Goal: Task Accomplishment & Management: Manage account settings

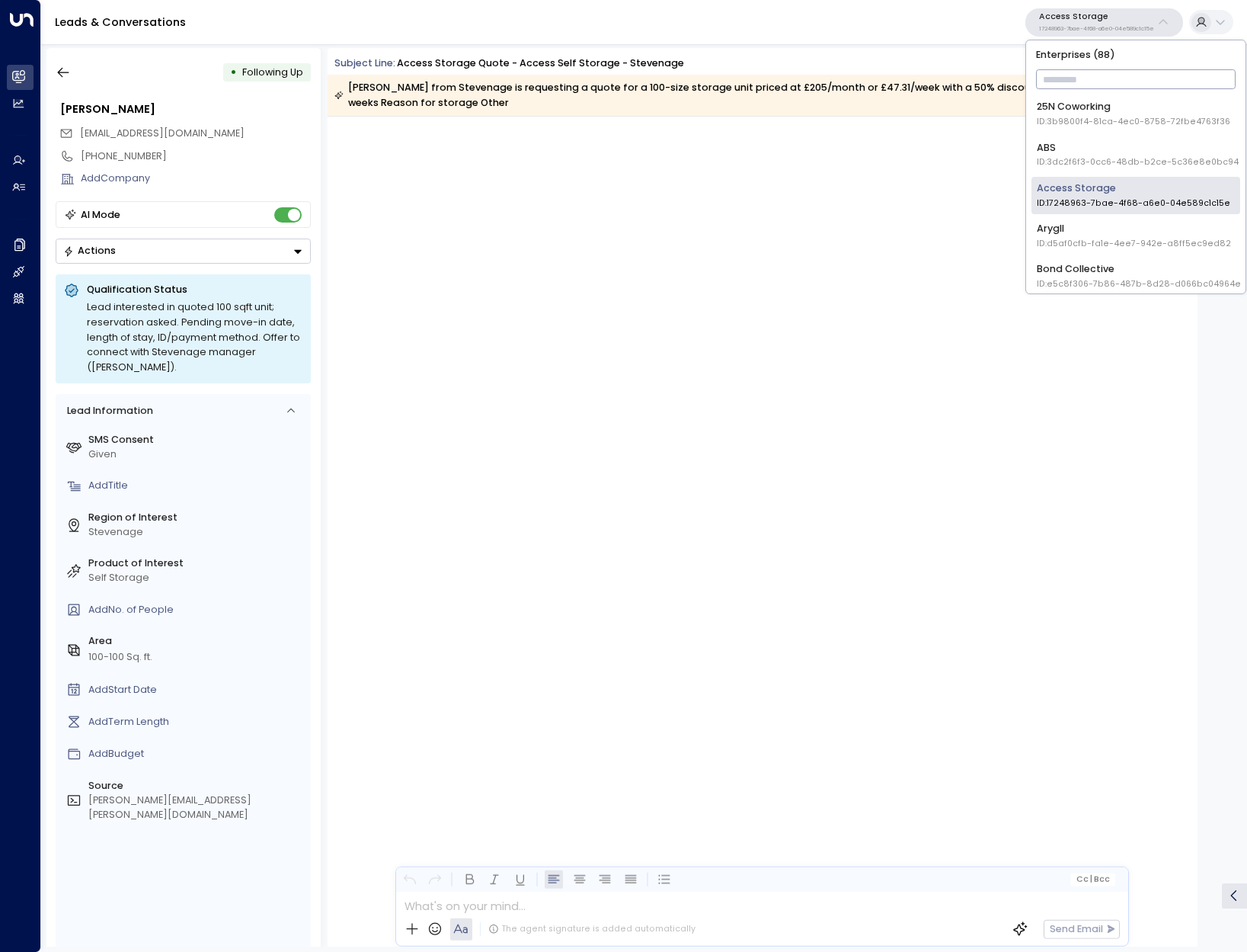
scroll to position [1462, 0]
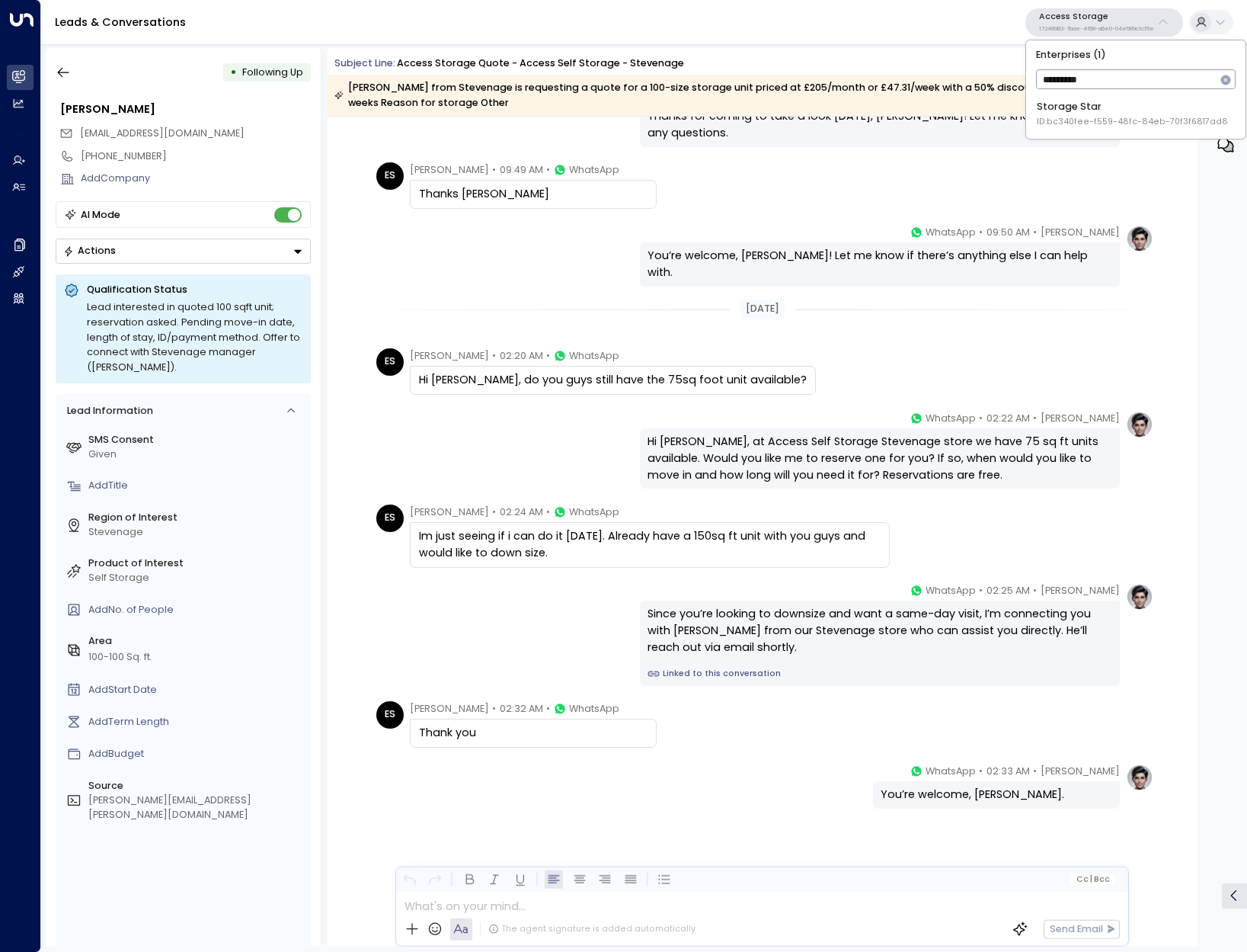
type input "*********"
click at [1091, 101] on div "Storage Star ID: bc340fee-f559-48fc-84eb-70f3f6817ad8" at bounding box center [1132, 114] width 191 height 28
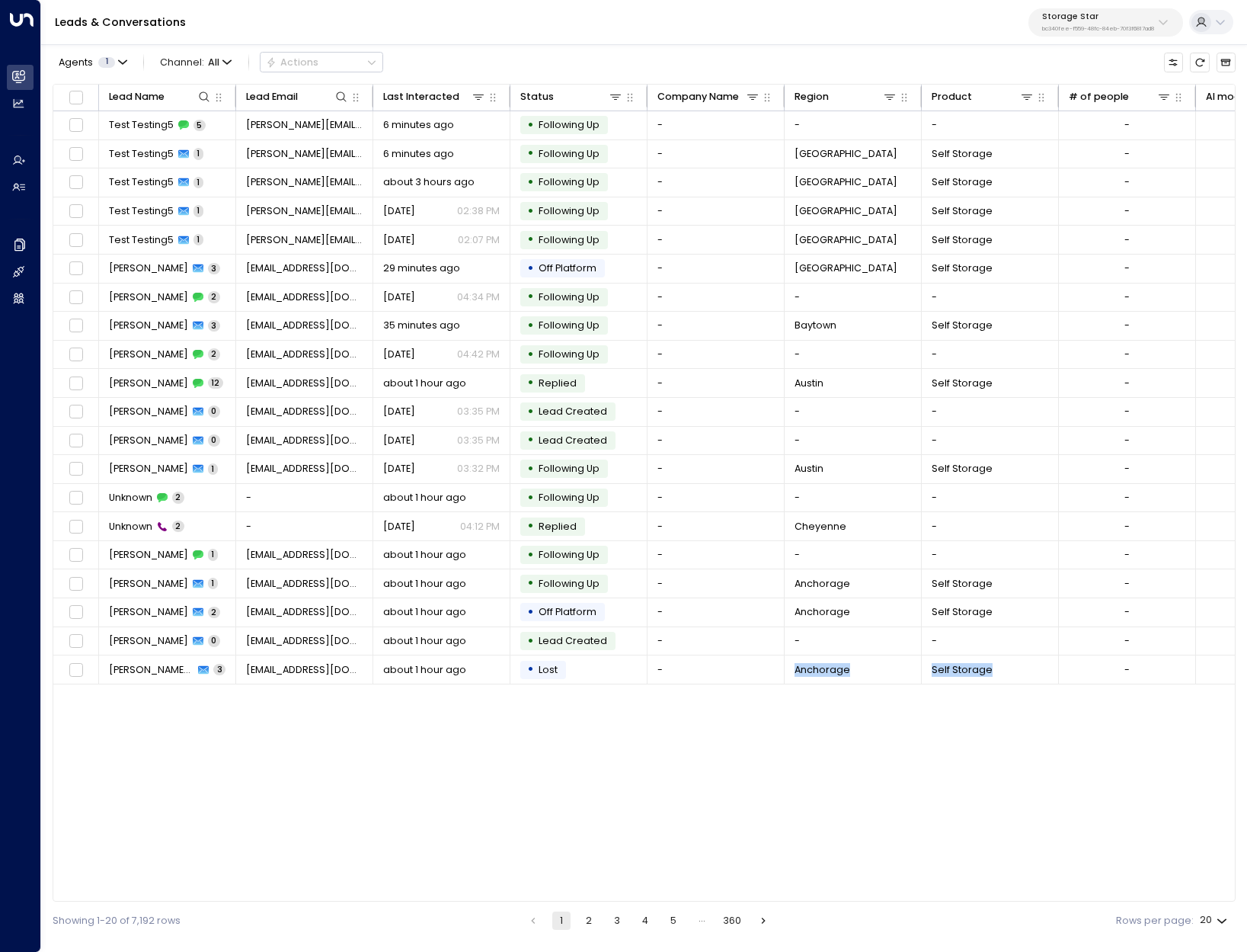
drag, startPoint x: 779, startPoint y: 897, endPoint x: 949, endPoint y: 897, distance: 170.0
click at [949, 897] on div "Lead Name Lead Email Last Interacted Status Company Name Region Product # of pe…" at bounding box center [644, 493] width 1184 height 818
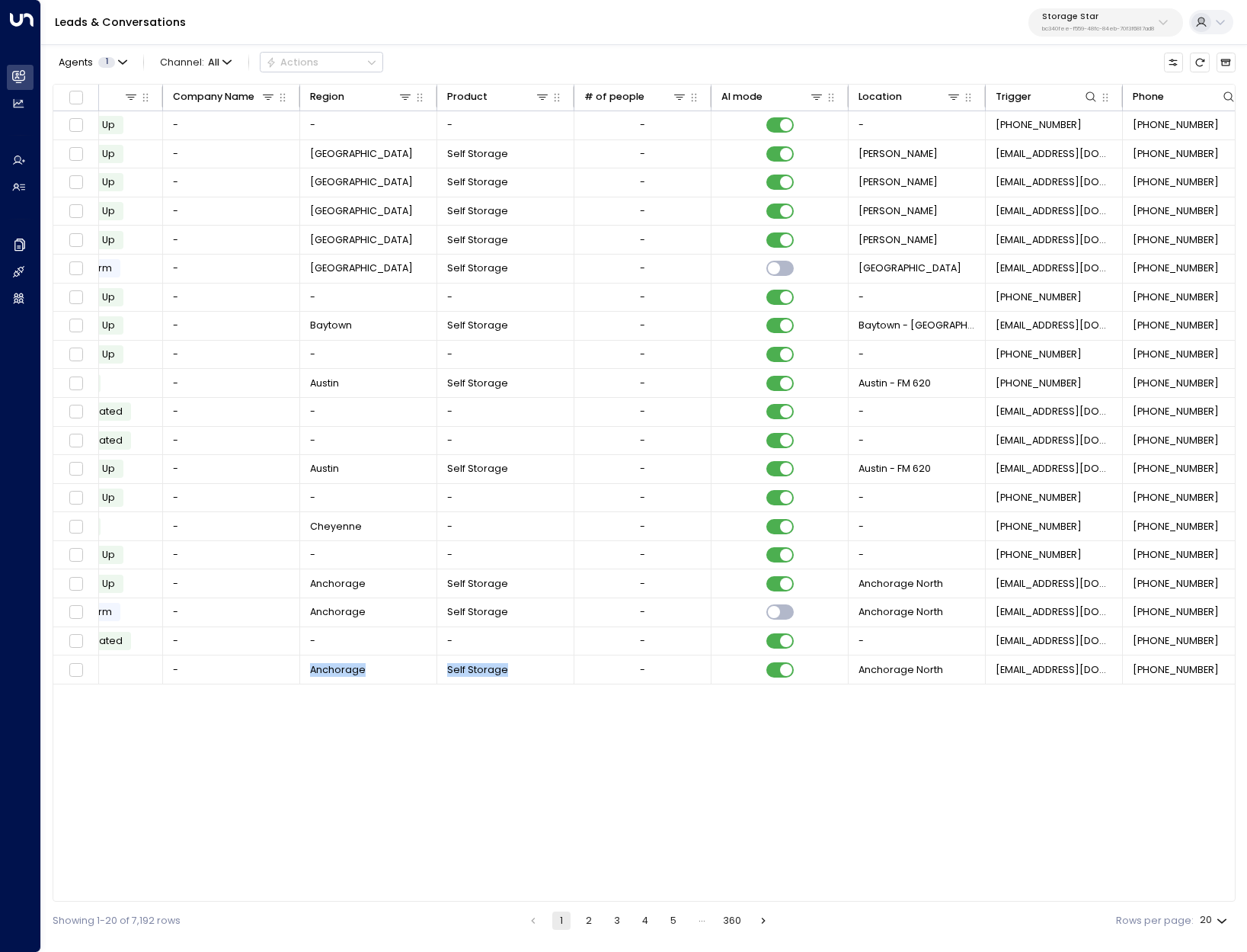
scroll to position [0, 512]
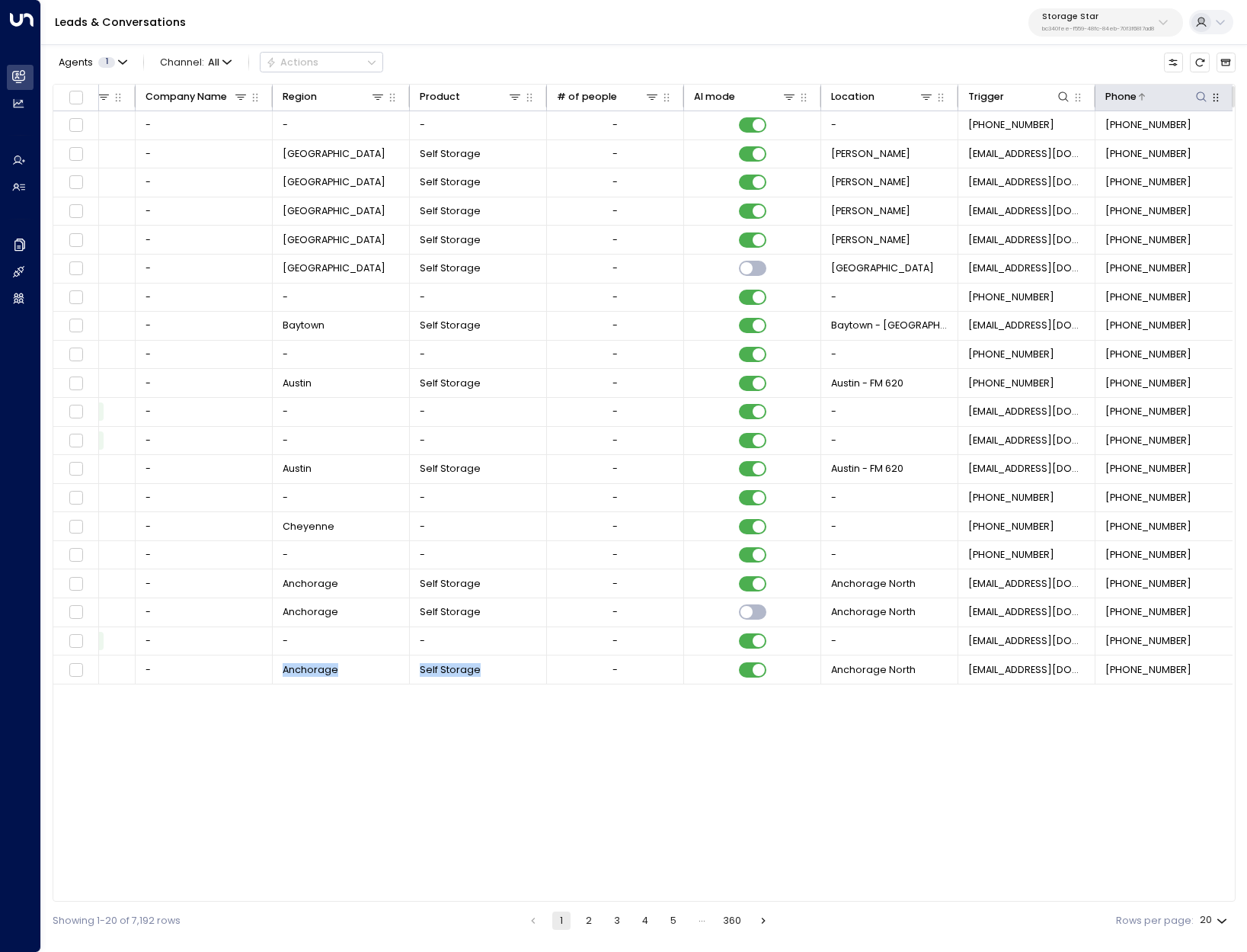
click at [1199, 92] on icon at bounding box center [1201, 96] width 10 height 10
type input "**********"
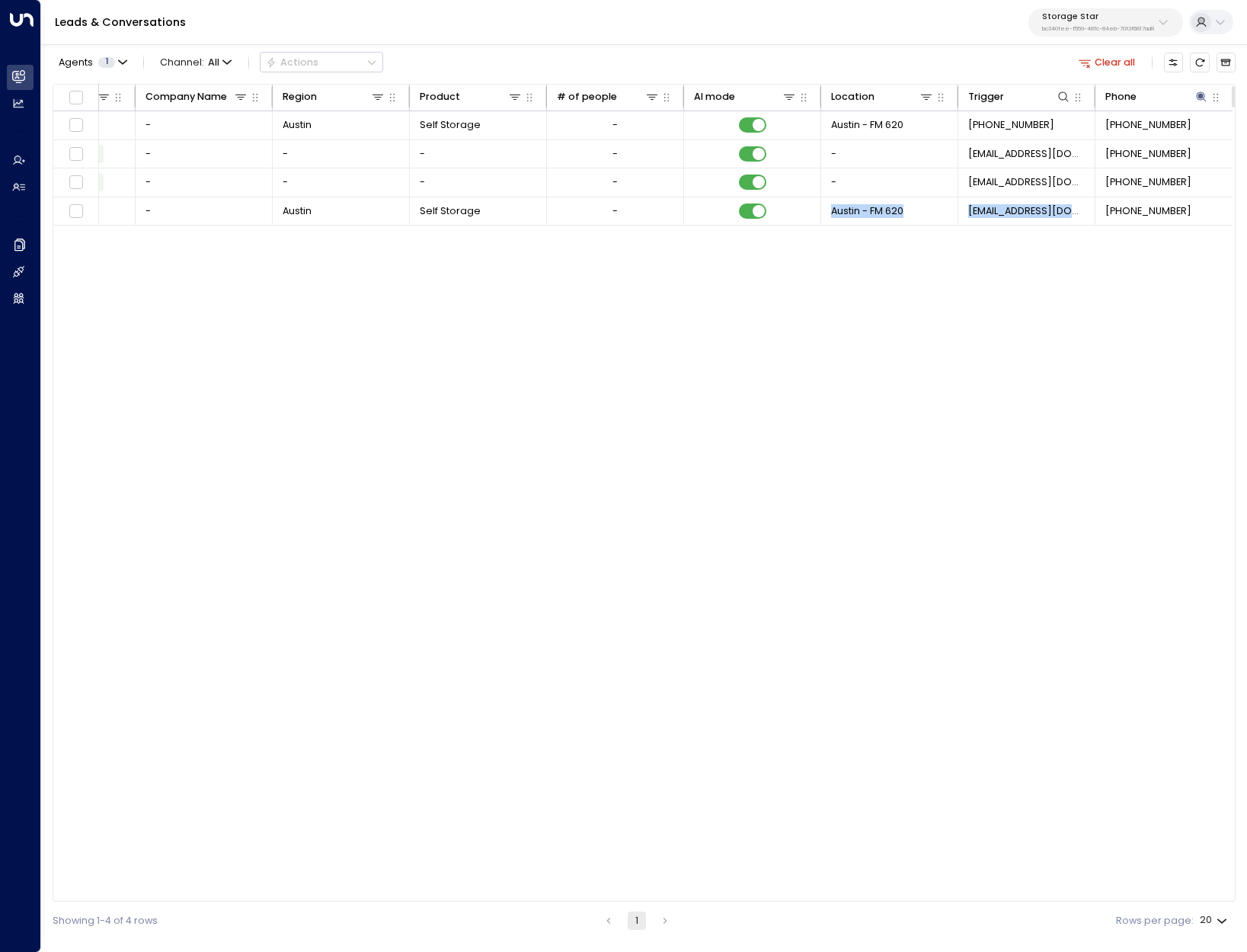
drag, startPoint x: 1003, startPoint y: 897, endPoint x: 633, endPoint y: 895, distance: 370.0
click at [633, 895] on div "Lead Name Lead Email Last Interacted Status Company Name Region Product # of pe…" at bounding box center [644, 493] width 1184 height 818
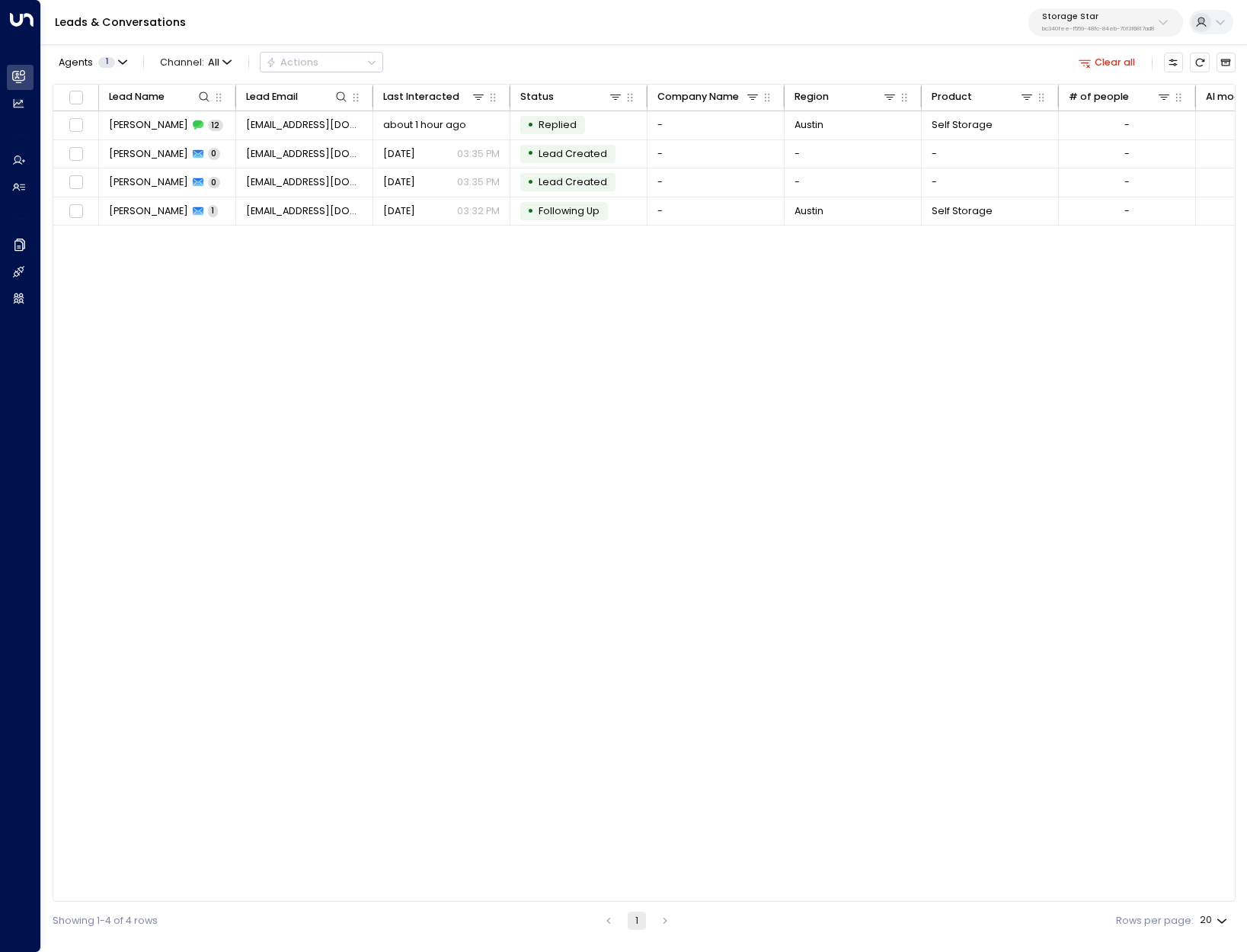
click at [295, 307] on div "Lead Name Lead Email Last Interacted Status Company Name Region Product # of pe…" at bounding box center [644, 493] width 1184 height 818
click at [131, 131] on span "[PERSON_NAME]" at bounding box center [149, 125] width 79 height 14
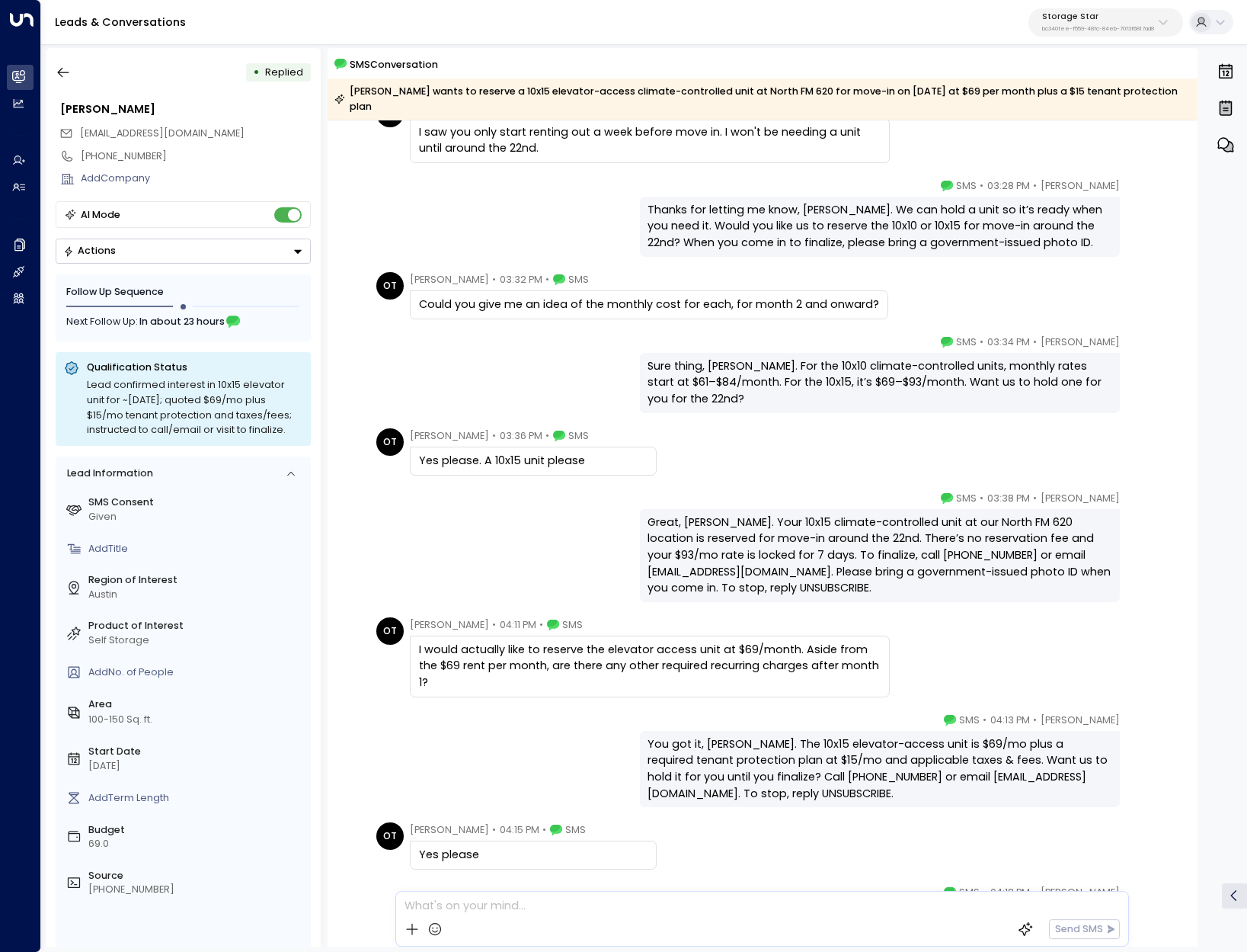
scroll to position [586, 0]
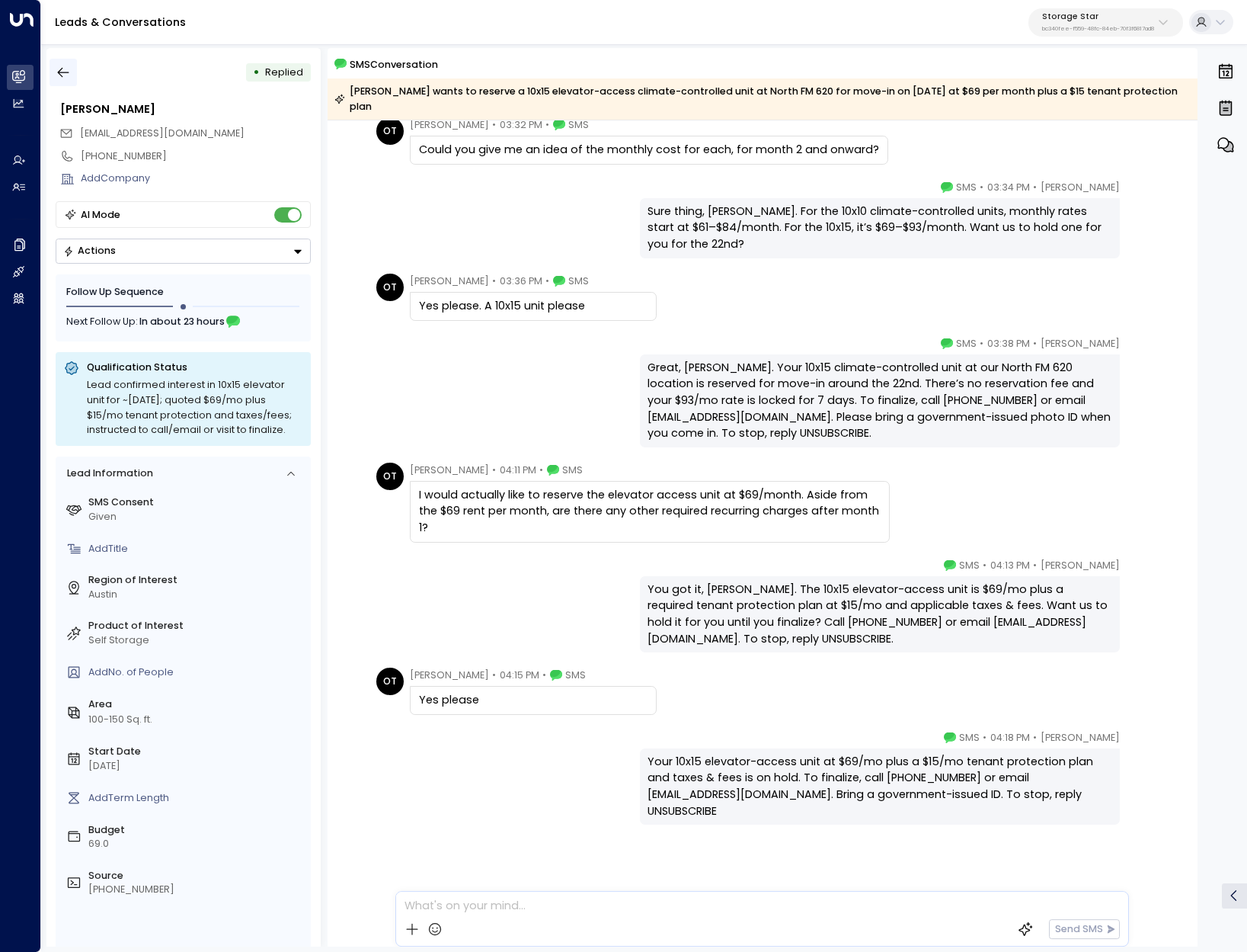
click at [71, 76] on icon "button" at bounding box center [62, 71] width 15 height 15
